Goal: Information Seeking & Learning: Learn about a topic

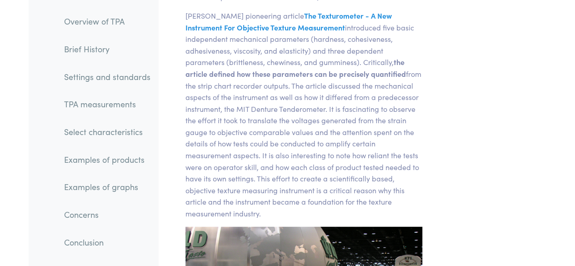
scroll to position [1091, 0]
click at [140, 165] on link "Examples of products" at bounding box center [107, 159] width 101 height 21
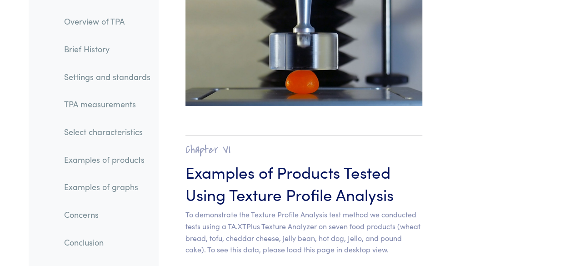
scroll to position [9993, 0]
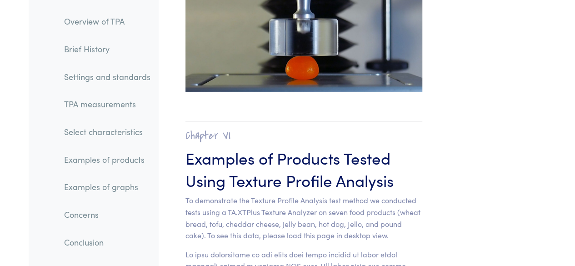
click at [284, 194] on p "To demonstrate the Texture Profile Analysis test method we conducted tests usin…" at bounding box center [303, 217] width 237 height 46
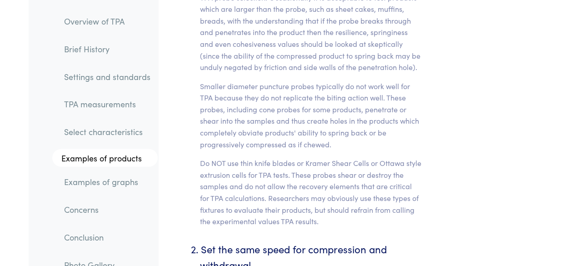
scroll to position [4399, 0]
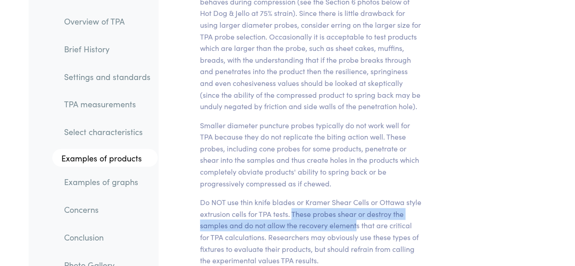
drag, startPoint x: 291, startPoint y: 146, endPoint x: 356, endPoint y: 157, distance: 66.3
click at [356, 196] on p "Do NOT use thin knife blades or Kramer Shear Cells or Ottawa style extrusion ce…" at bounding box center [311, 231] width 222 height 70
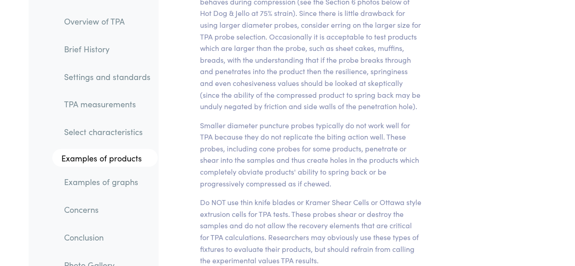
click at [345, 196] on p "Do NOT use thin knife blades or Kramer Shear Cells or Ottawa style extrusion ce…" at bounding box center [311, 231] width 222 height 70
click at [327, 196] on p "Do NOT use thin knife blades or Kramer Shear Cells or Ottawa style extrusion ce…" at bounding box center [311, 231] width 222 height 70
click at [322, 196] on p "Do NOT use thin knife blades or Kramer Shear Cells or Ottawa style extrusion ce…" at bounding box center [311, 231] width 222 height 70
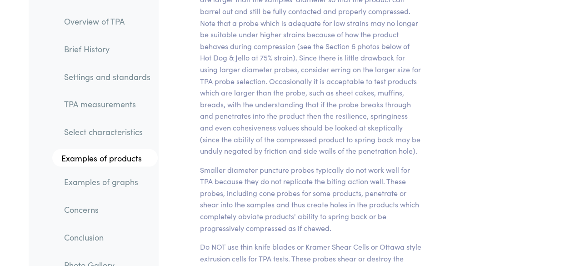
scroll to position [4354, 0]
click at [321, 165] on p "Smaller diameter puncture probes typically do not work well for TPA because the…" at bounding box center [311, 200] width 222 height 70
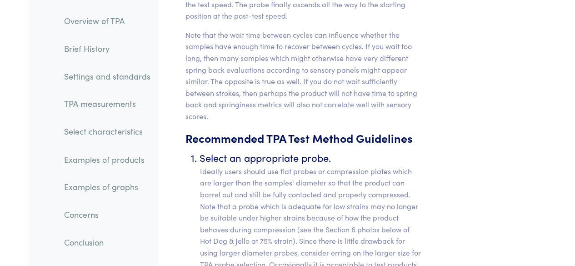
scroll to position [15025, 0]
